Goal: Task Accomplishment & Management: Manage account settings

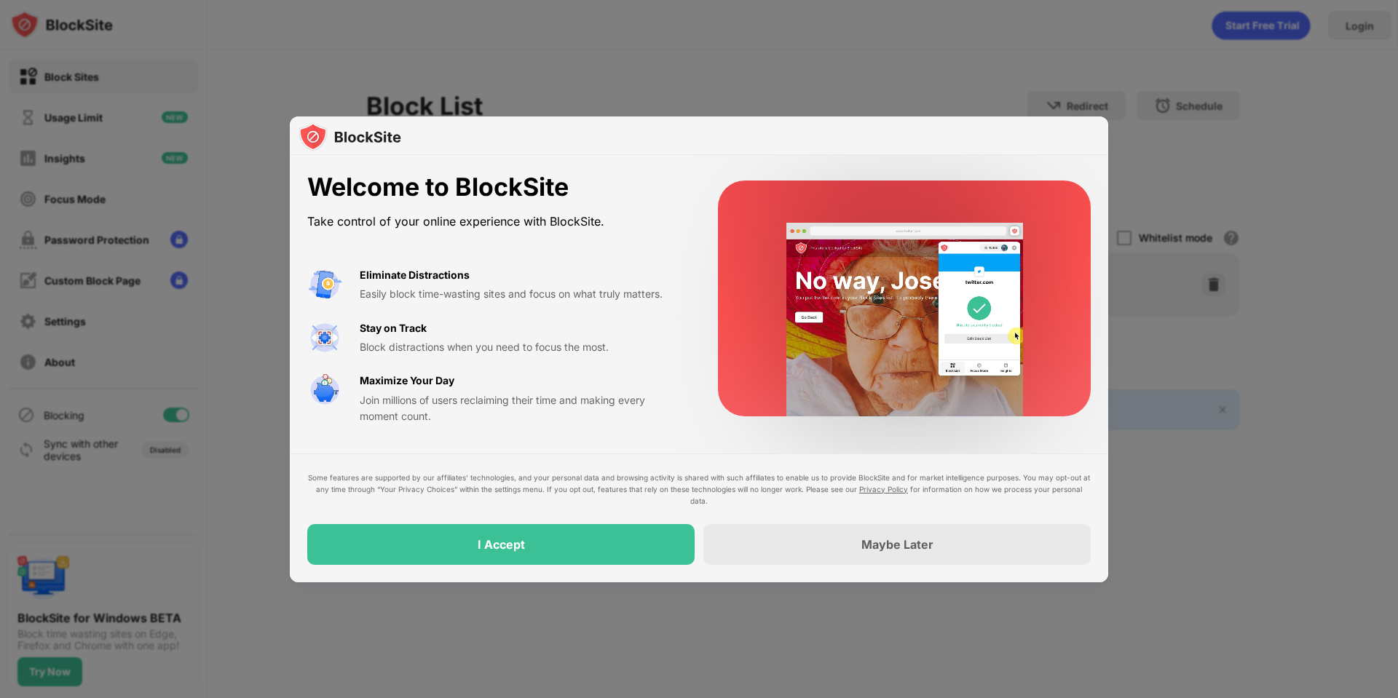
click at [1098, 182] on div "Welcome to BlockSite Take control of your online experience with BlockSite. Eli…" at bounding box center [699, 298] width 818 height 287
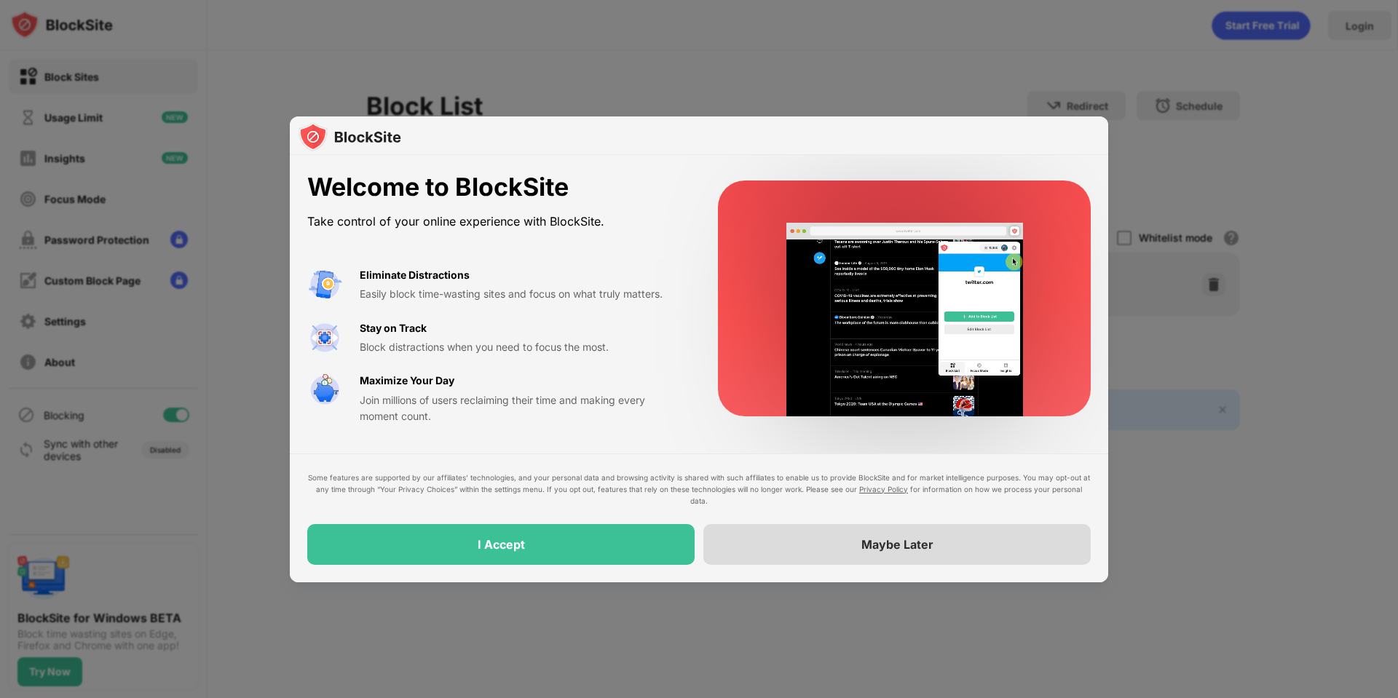
click at [893, 553] on div "Maybe Later" at bounding box center [896, 544] width 387 height 41
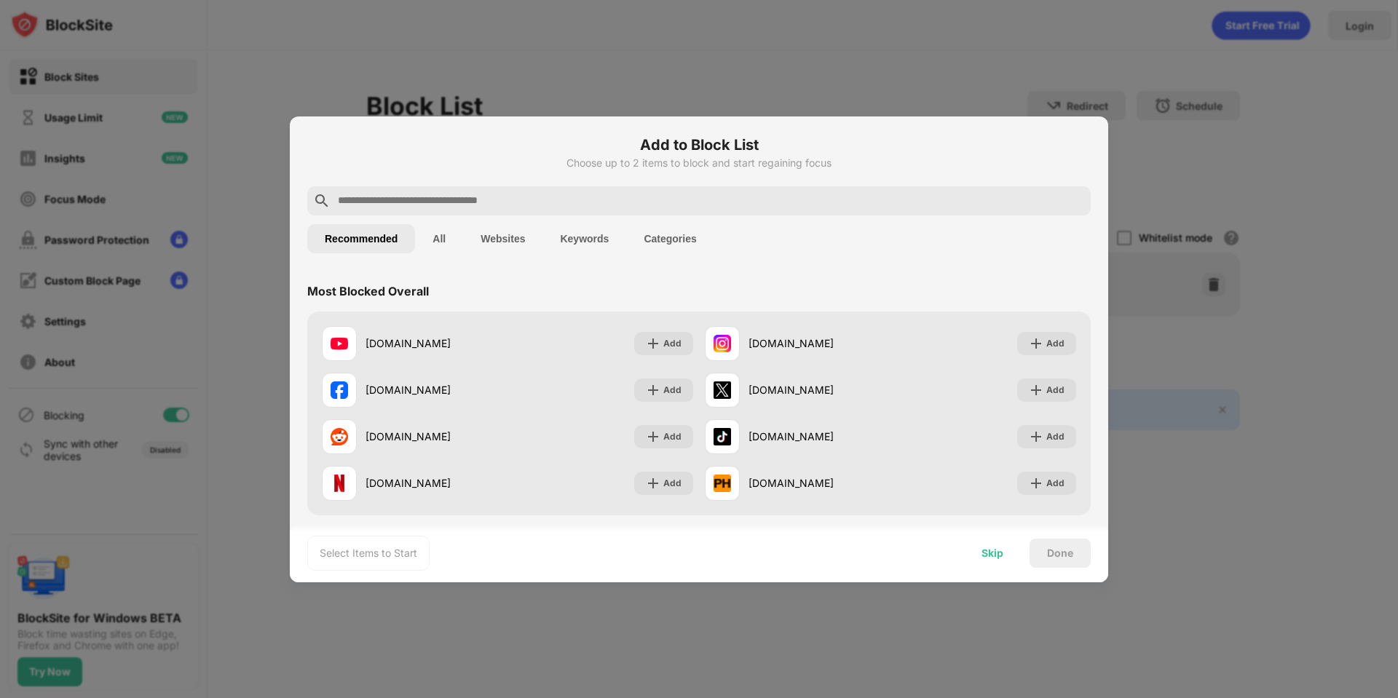
click at [1002, 550] on div "Skip" at bounding box center [992, 553] width 22 height 12
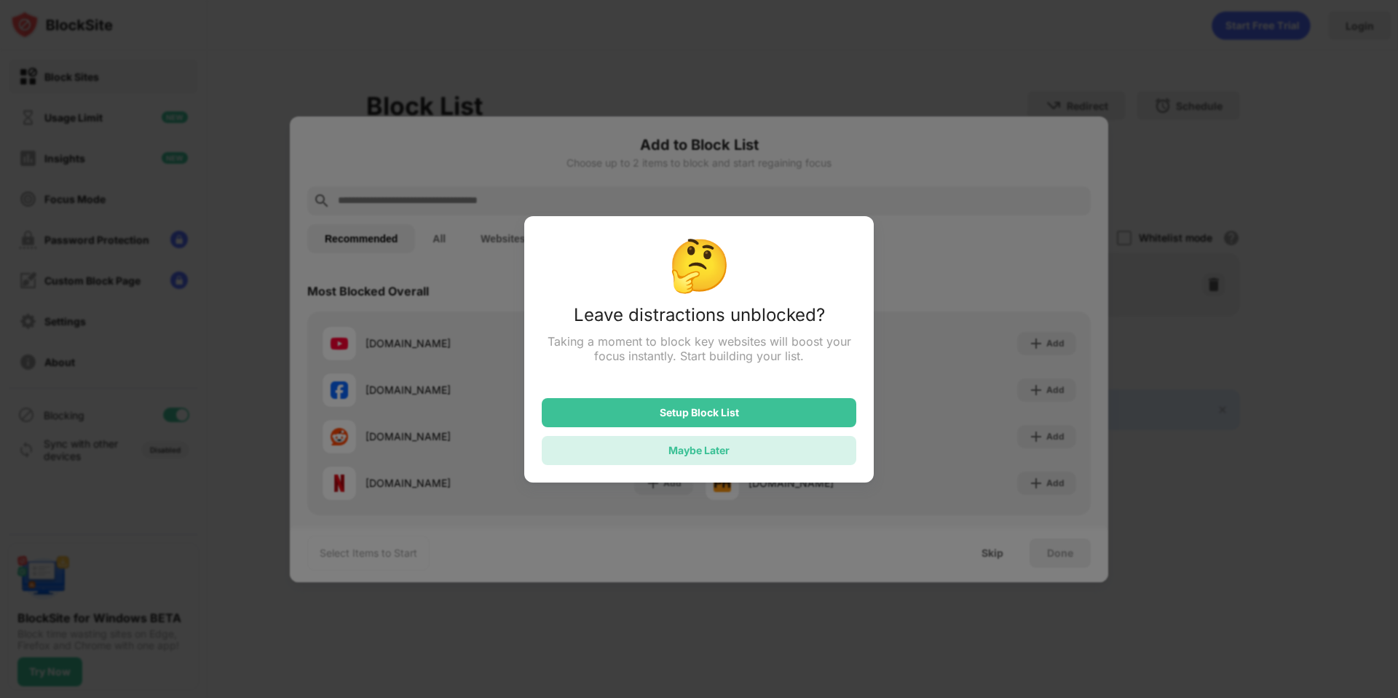
click at [743, 464] on div "Maybe Later" at bounding box center [699, 450] width 314 height 29
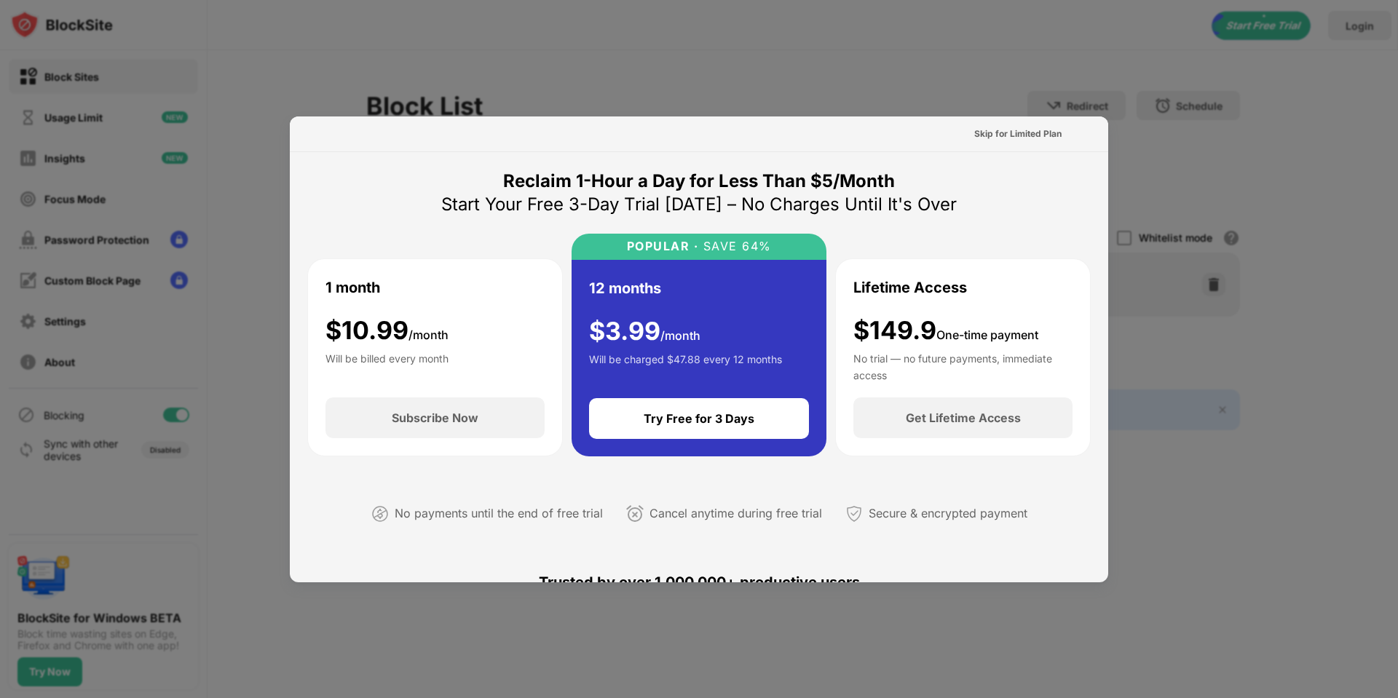
click at [996, 116] on div "Skip for Limited Plan" at bounding box center [699, 134] width 818 height 36
click at [728, 69] on div at bounding box center [699, 349] width 1398 height 698
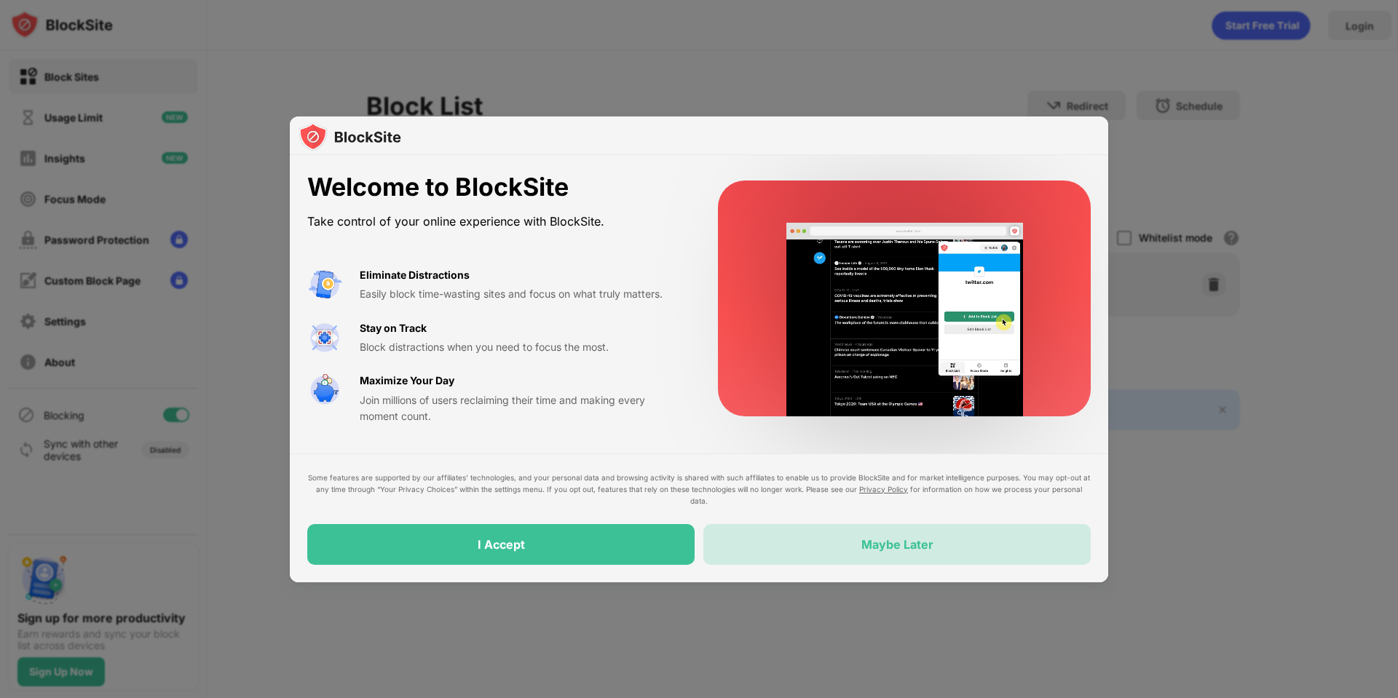
click at [807, 536] on div "Maybe Later" at bounding box center [896, 544] width 387 height 41
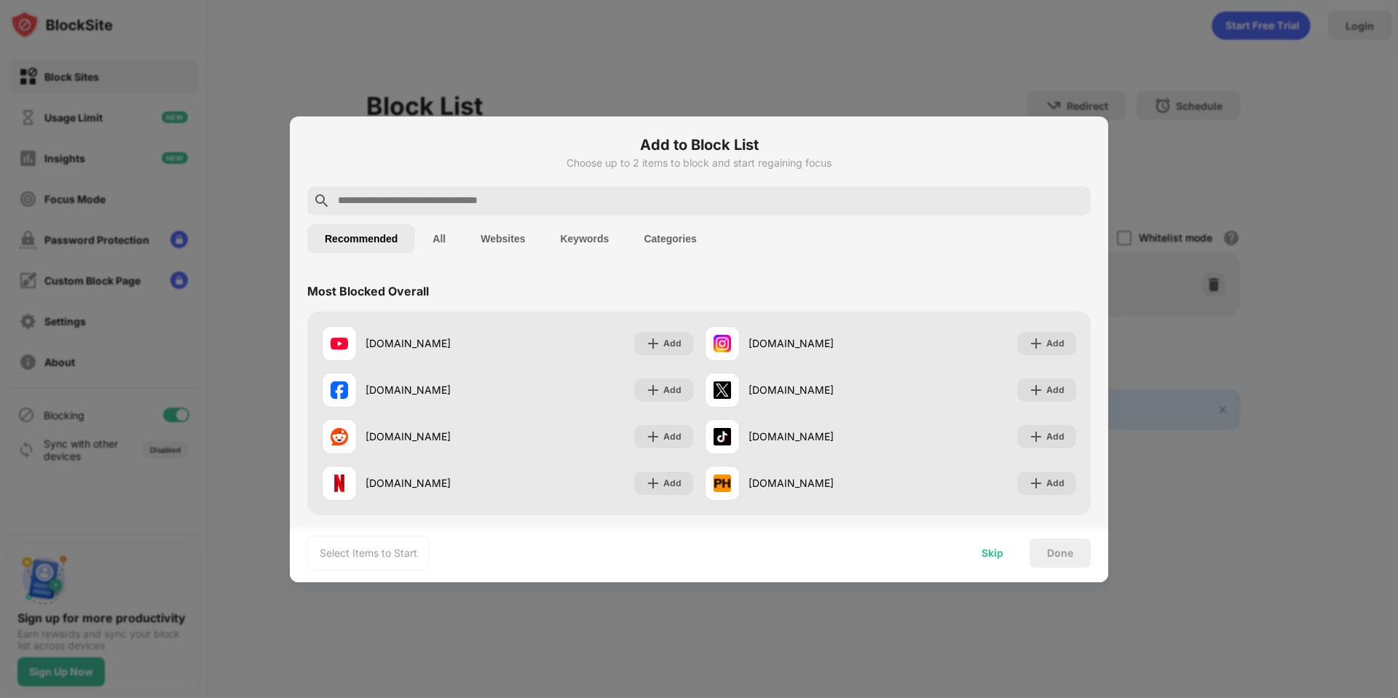
click at [999, 555] on div "Skip" at bounding box center [992, 553] width 22 height 12
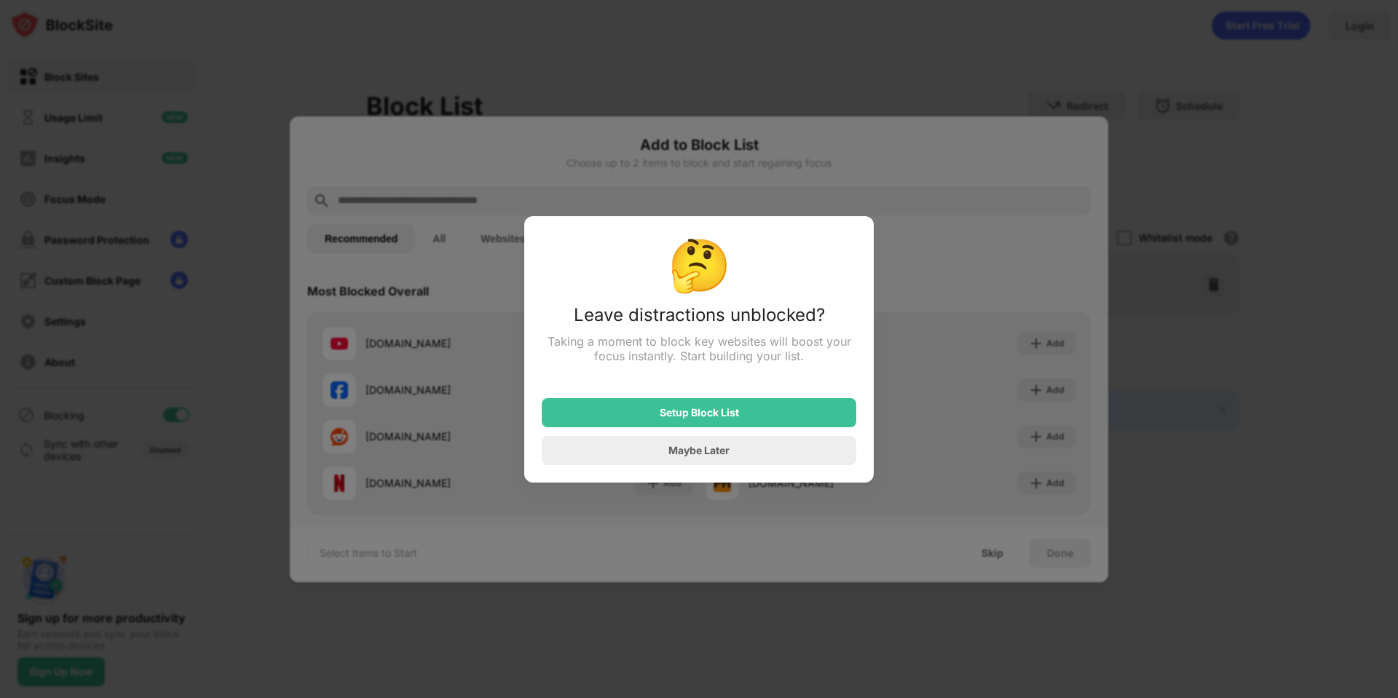
click at [715, 451] on div "Maybe Later" at bounding box center [698, 450] width 61 height 12
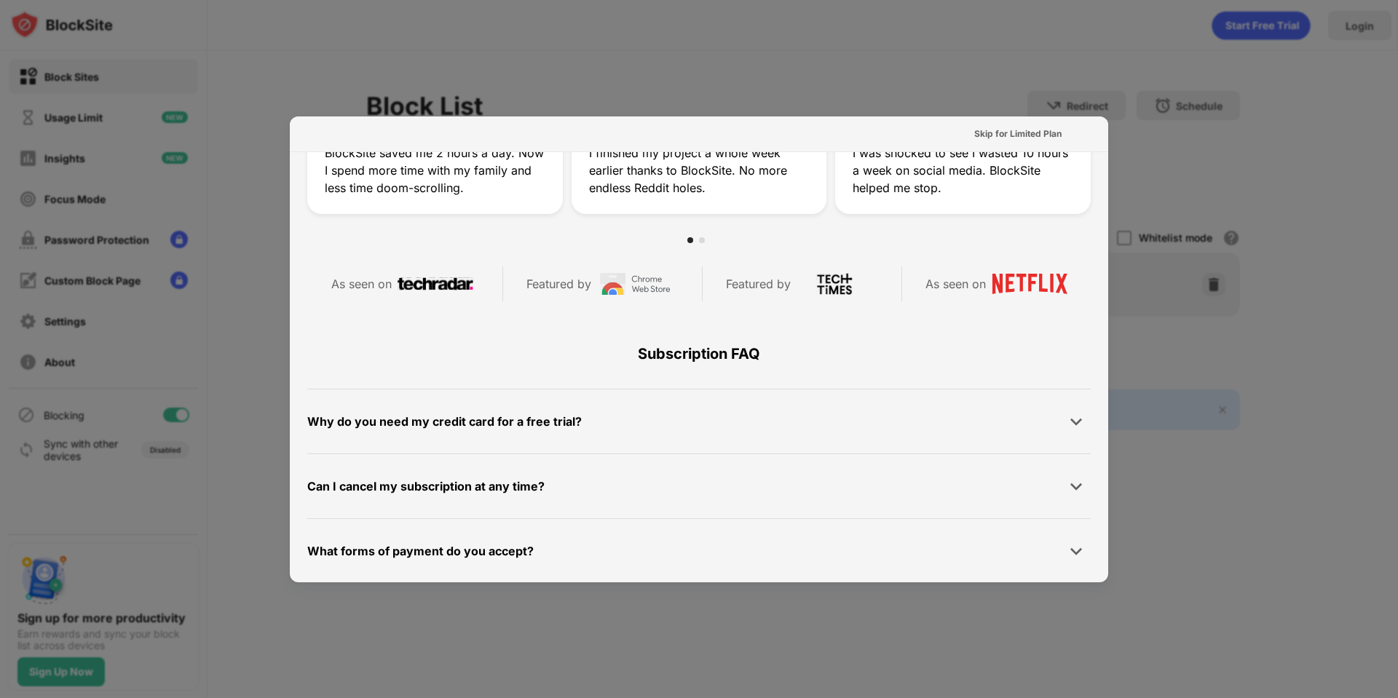
scroll to position [710, 0]
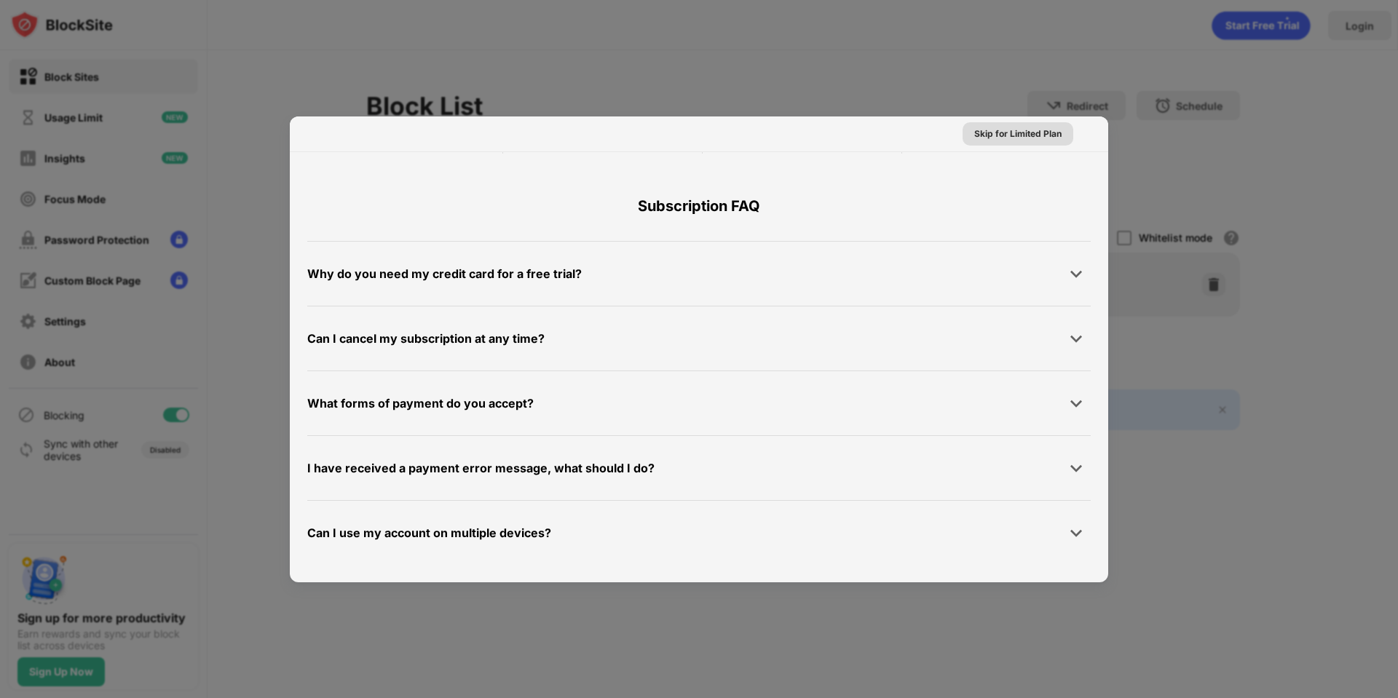
click at [1009, 135] on div "Skip for Limited Plan" at bounding box center [1017, 134] width 87 height 15
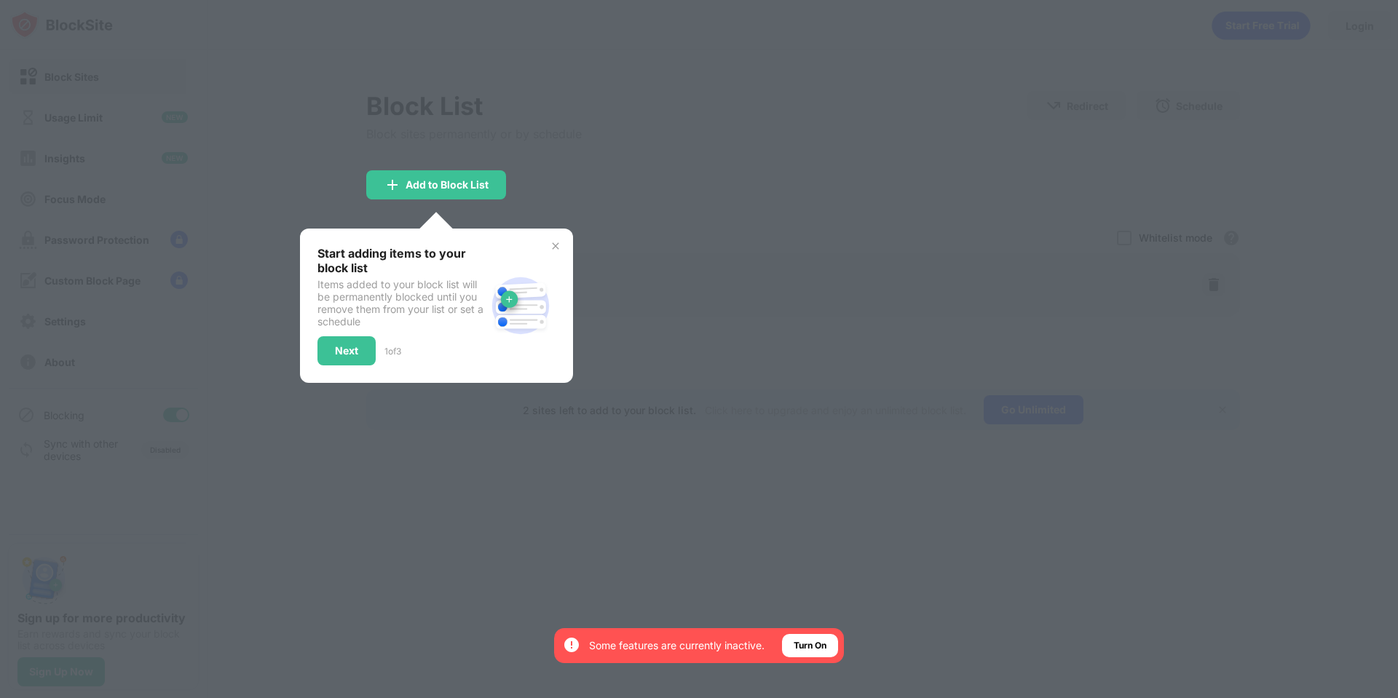
click at [547, 242] on div "Start adding items to your block list Items added to your block list will be pe…" at bounding box center [436, 306] width 273 height 154
click at [558, 243] on img at bounding box center [556, 246] width 12 height 12
